Goal: Contribute content: Contribute content

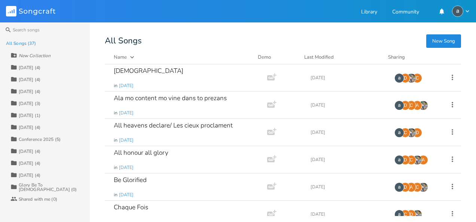
click at [35, 55] on div "New Collection" at bounding box center [35, 56] width 32 height 4
click at [35, 55] on input at bounding box center [48, 56] width 58 height 10
type input "[DATE]"
click at [61, 37] on input at bounding box center [45, 29] width 90 height 15
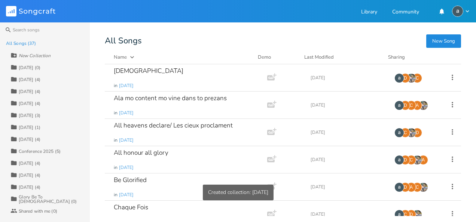
click at [35, 66] on div "[DATE] (0)" at bounding box center [30, 68] width 22 height 4
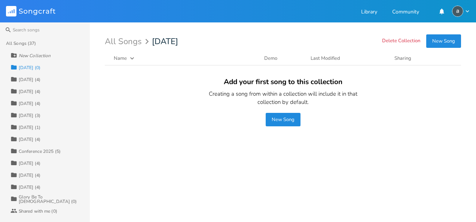
click at [31, 45] on div "All Songs (37)" at bounding box center [21, 43] width 30 height 4
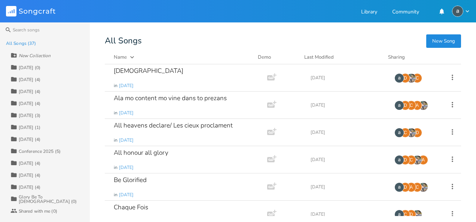
click at [132, 57] on icon "button" at bounding box center [132, 57] width 4 height 2
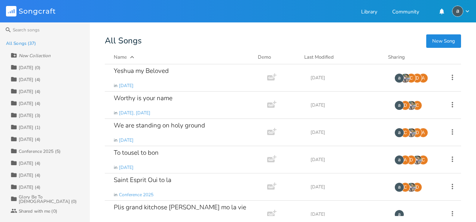
click at [132, 57] on icon "button" at bounding box center [131, 57] width 7 height 7
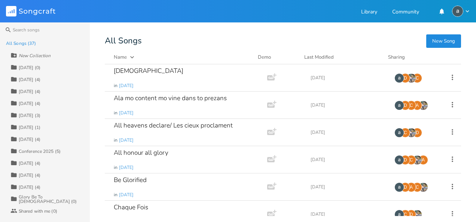
click at [42, 70] on div "Collection [DATE] (0)" at bounding box center [49, 67] width 79 height 12
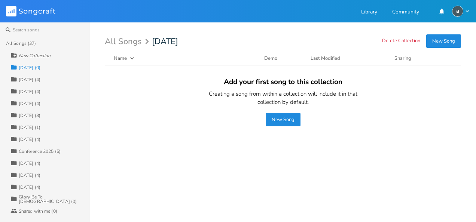
click at [293, 116] on button "New Song" at bounding box center [283, 119] width 35 height 13
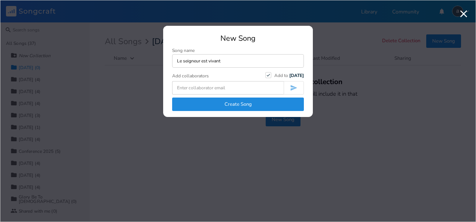
type input "Le seigneur est vivant"
click at [294, 102] on button "Create Song" at bounding box center [238, 104] width 132 height 13
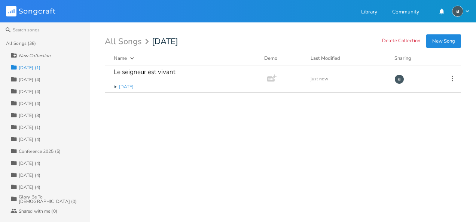
click at [449, 37] on button "New Song" at bounding box center [443, 40] width 35 height 13
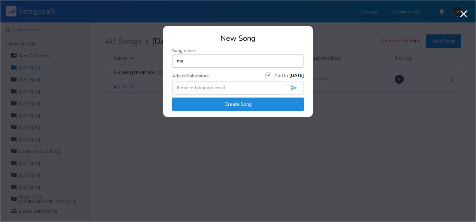
type input "m"
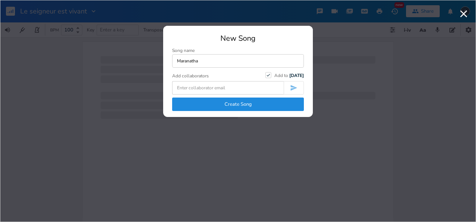
type input "Maranatha"
click at [246, 104] on button "Create Song" at bounding box center [238, 104] width 132 height 13
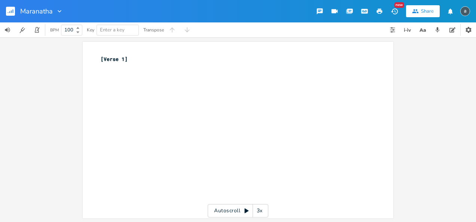
click at [59, 13] on icon "button" at bounding box center [59, 10] width 7 height 7
click at [66, 30] on li "Collection Collections" at bounding box center [74, 34] width 45 height 13
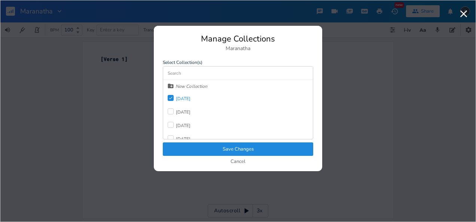
click at [221, 149] on button "Save Changes" at bounding box center [238, 149] width 151 height 13
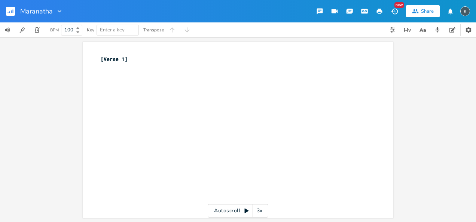
click at [10, 8] on rect "button" at bounding box center [10, 11] width 9 height 9
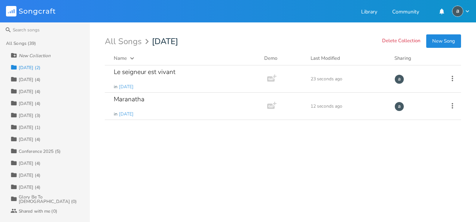
click at [443, 40] on button "New Song" at bounding box center [443, 40] width 35 height 13
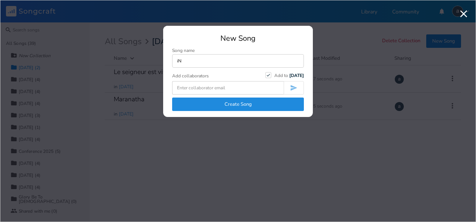
type input "i"
type input "Inonde [PERSON_NAME] de ta presence"
click at [273, 99] on button "Create Song" at bounding box center [238, 104] width 132 height 13
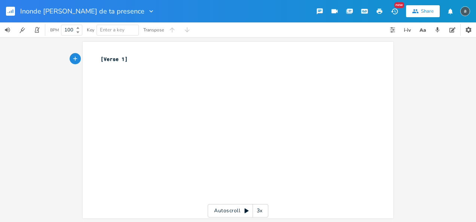
click at [9, 11] on rect "button" at bounding box center [10, 11] width 9 height 9
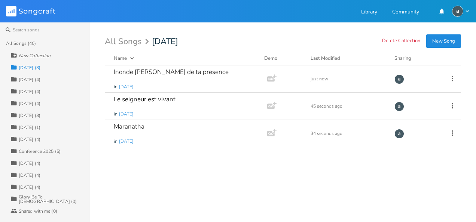
click at [441, 39] on button "New Song" at bounding box center [443, 40] width 35 height 13
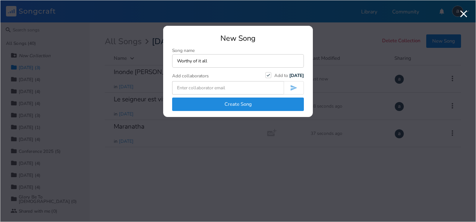
type input "Worthy of it all"
click at [279, 101] on button "Create Song" at bounding box center [238, 104] width 132 height 13
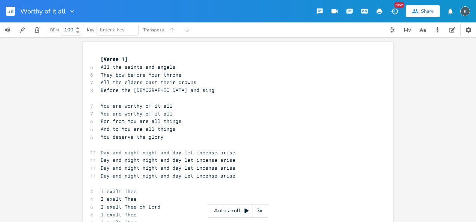
click at [122, 26] on span "Enter a key" at bounding box center [118, 30] width 36 height 10
type input "E"
click at [136, 61] on pre "[Verse 1]" at bounding box center [234, 59] width 270 height 8
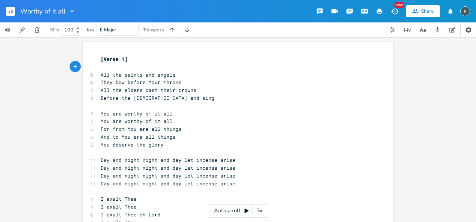
click at [12, 12] on rect "button" at bounding box center [10, 11] width 9 height 9
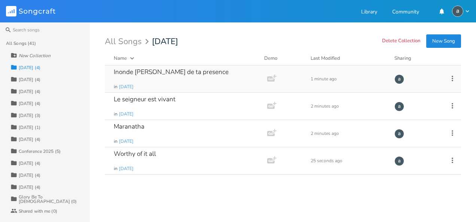
click at [157, 73] on div "Inonde [PERSON_NAME] de ta presence" at bounding box center [171, 72] width 115 height 6
click at [131, 66] on div "Inonde [PERSON_NAME] de ta presence in [DATE]" at bounding box center [185, 79] width 142 height 27
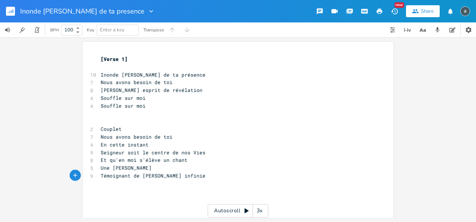
click at [11, 12] on icon "button" at bounding box center [11, 11] width 1 height 3
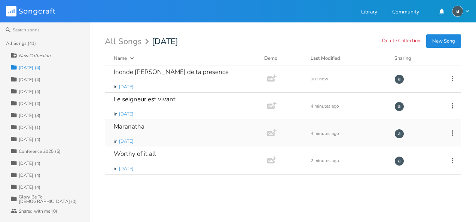
click at [165, 125] on div "Maranatha in [DATE]" at bounding box center [185, 133] width 142 height 27
